Goal: Transaction & Acquisition: Purchase product/service

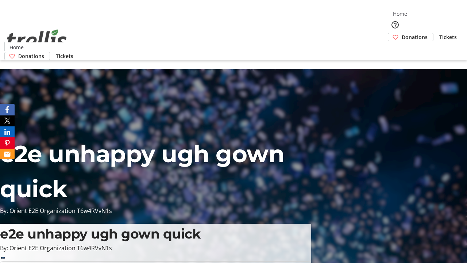
click at [402, 33] on span "Donations" at bounding box center [415, 37] width 26 height 8
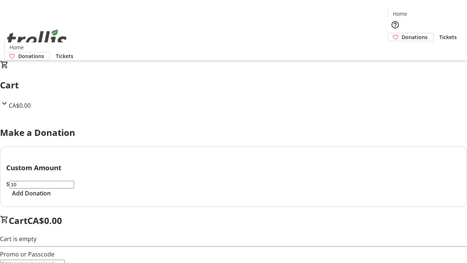
click at [51, 197] on span "Add Donation" at bounding box center [31, 193] width 39 height 9
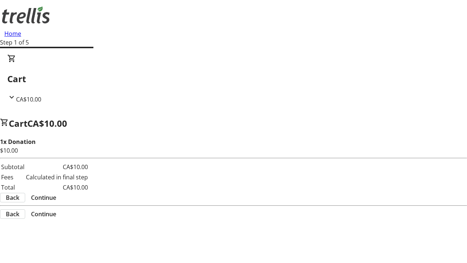
select select "CA"
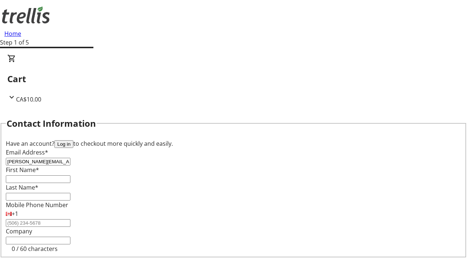
type input "[PERSON_NAME][EMAIL_ADDRESS][DOMAIN_NAME]"
type input "[PERSON_NAME]"
type input "Lubowitz"
type input "[STREET_ADDRESS][PERSON_NAME]"
type input "Kelowna"
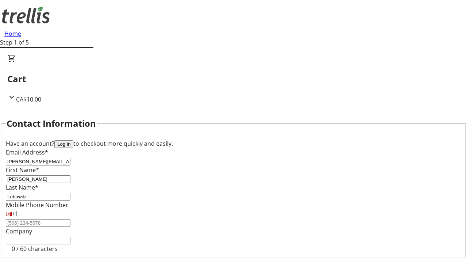
select select "BC"
type input "Kelowna"
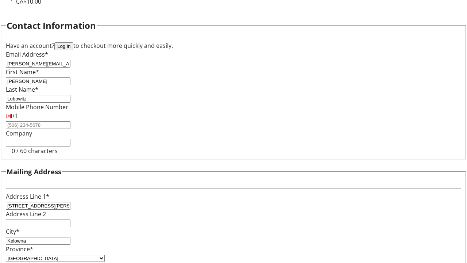
type input "V1Y 0C2"
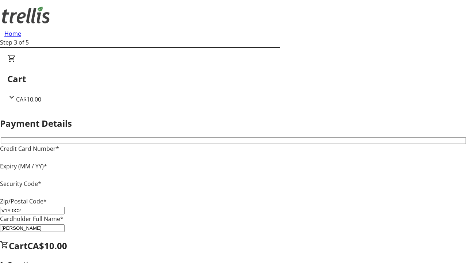
type input "V1Y 0C2"
